Goal: Task Accomplishment & Management: Manage account settings

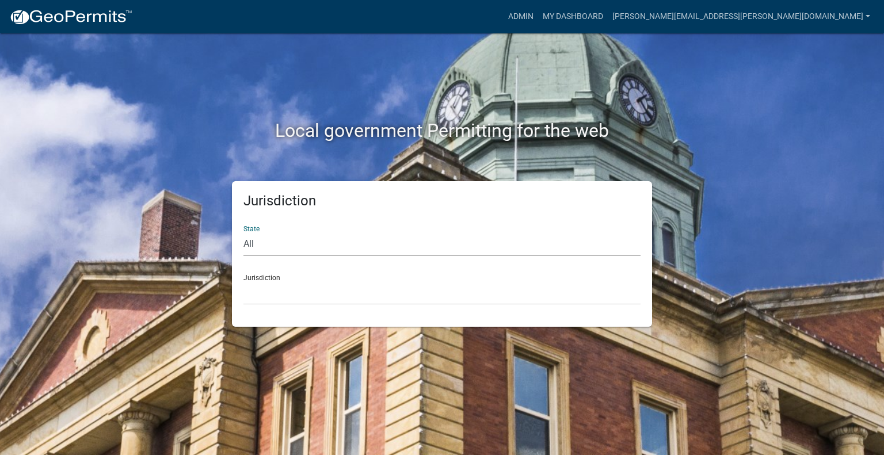
click at [267, 250] on select "All [US_STATE] [US_STATE] [US_STATE] [US_STATE] [US_STATE] [US_STATE] [US_STATE…" at bounding box center [441, 244] width 397 height 24
click at [243, 232] on select "All [US_STATE] [US_STATE] [US_STATE] [US_STATE] [US_STATE] [US_STATE] [US_STATE…" at bounding box center [441, 244] width 397 height 24
click at [276, 238] on select "All [US_STATE] [US_STATE] [US_STATE] [US_STATE] [US_STATE] [US_STATE] [US_STATE…" at bounding box center [441, 244] width 397 height 24
select select "[US_STATE]"
click at [243, 232] on select "All [US_STATE] [US_STATE] [US_STATE] [US_STATE] [US_STATE] [US_STATE] [US_STATE…" at bounding box center [441, 244] width 397 height 24
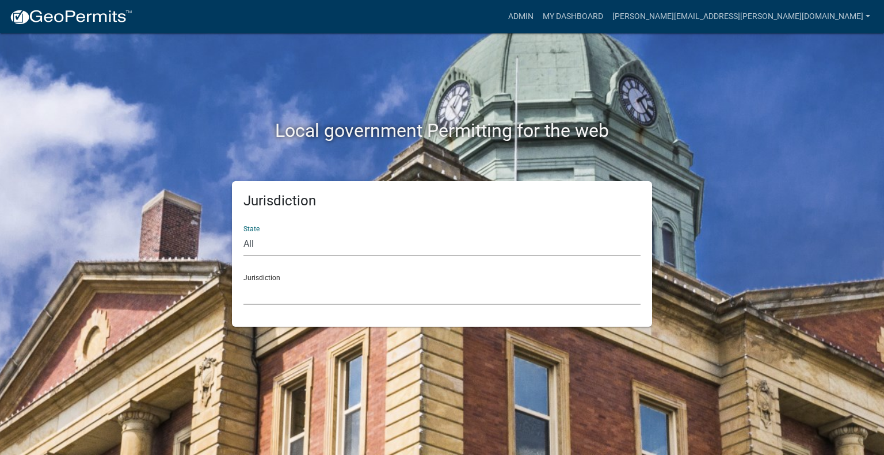
click at [274, 287] on select "City of [GEOGRAPHIC_DATA], [US_STATE] City of [GEOGRAPHIC_DATA], [US_STATE] Cit…" at bounding box center [441, 293] width 397 height 24
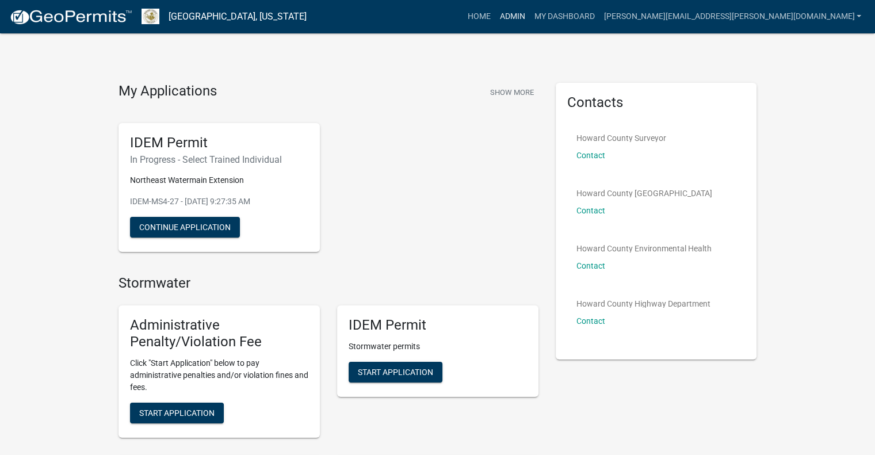
click at [529, 16] on link "Admin" at bounding box center [512, 17] width 35 height 22
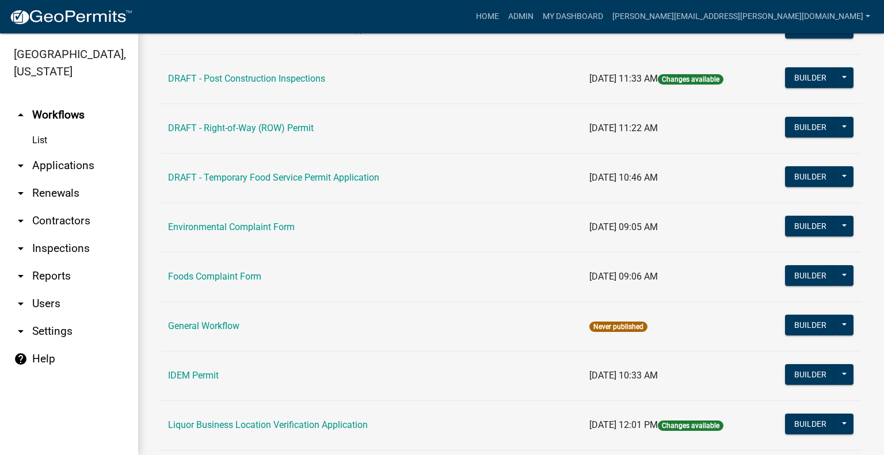
scroll to position [575, 0]
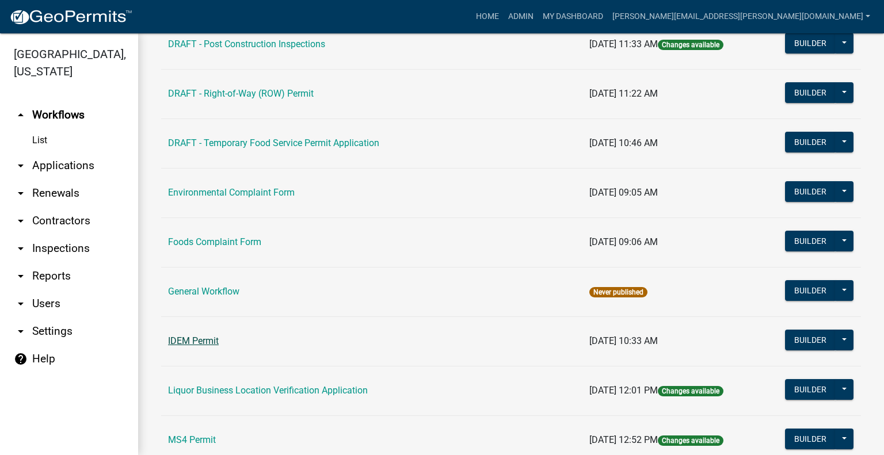
click at [197, 338] on link "IDEM Permit" at bounding box center [193, 340] width 51 height 11
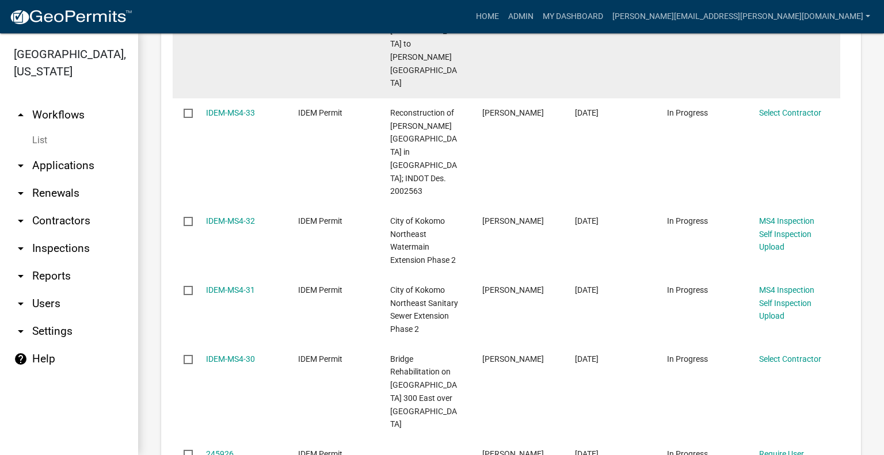
scroll to position [1093, 0]
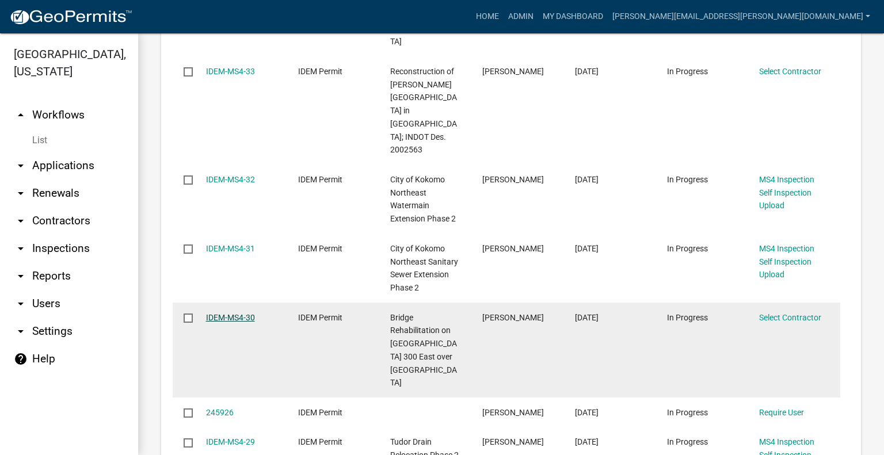
click at [216, 313] on link "IDEM-MS4-30" at bounding box center [230, 317] width 49 height 9
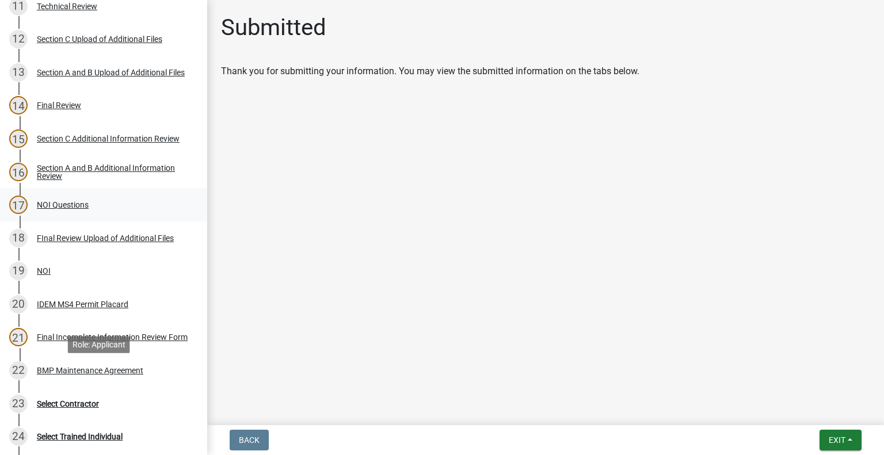
scroll to position [575, 0]
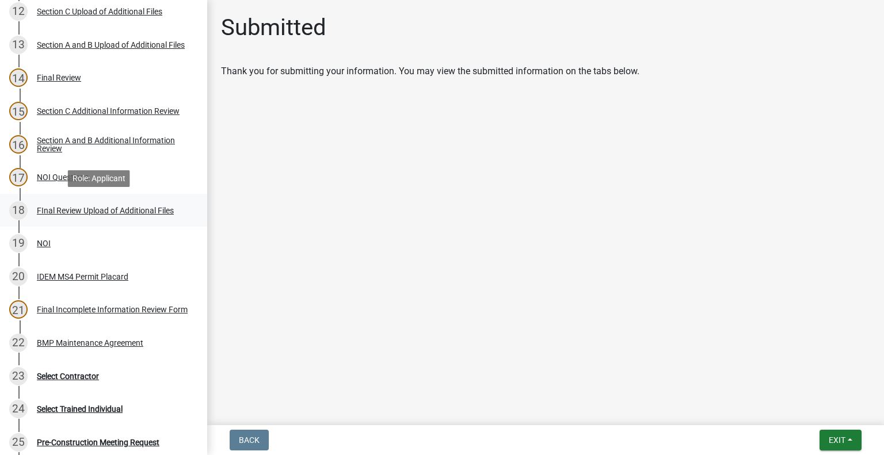
click at [138, 213] on div "FInal Review Upload of Additional Files" at bounding box center [105, 211] width 137 height 8
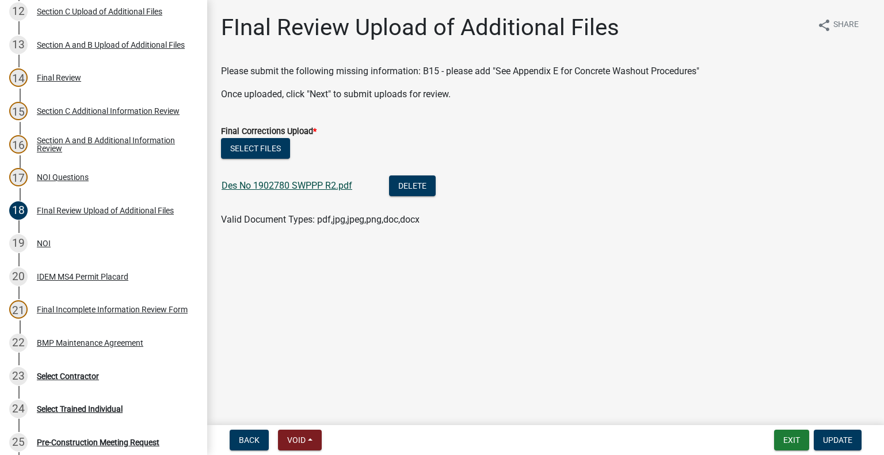
click at [301, 181] on link "Des No 1902780 SWPPP R2.pdf" at bounding box center [287, 185] width 131 height 11
